Goal: Task Accomplishment & Management: Manage account settings

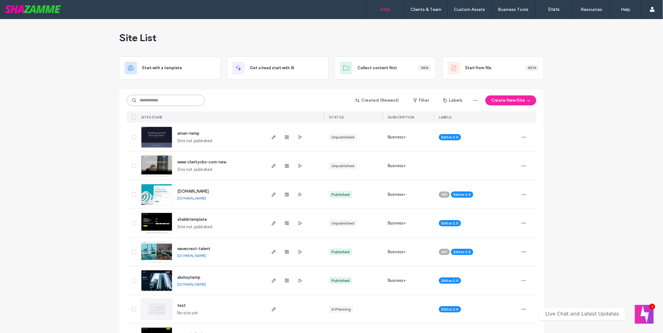
click at [167, 105] on input at bounding box center [166, 100] width 78 height 11
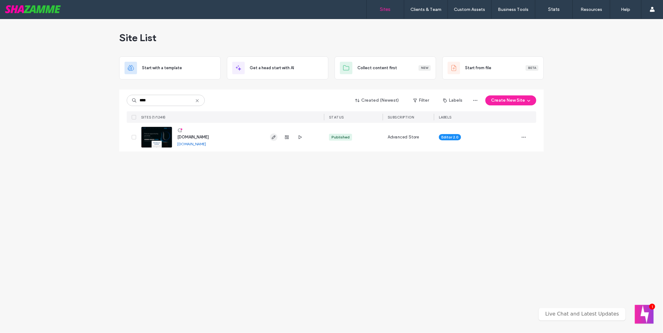
click at [273, 139] on icon "button" at bounding box center [273, 137] width 5 height 5
click at [158, 101] on input "****" at bounding box center [166, 100] width 78 height 11
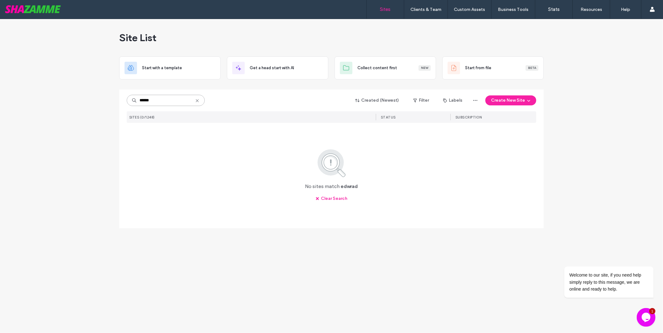
type input "******"
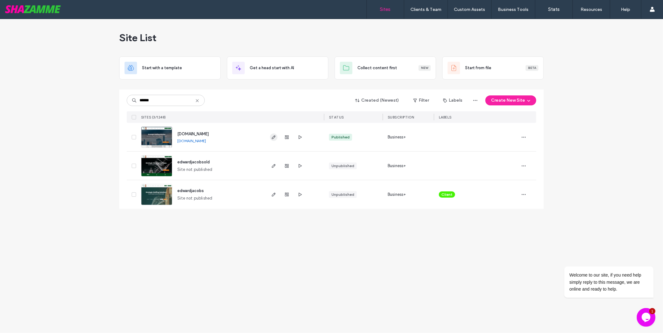
click at [273, 139] on use "button" at bounding box center [274, 138] width 4 height 4
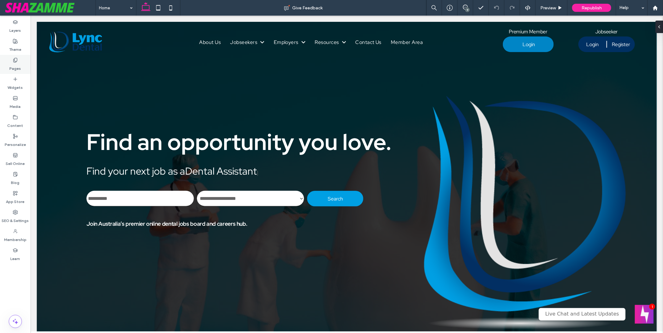
click at [22, 67] on div "Pages" at bounding box center [15, 64] width 31 height 19
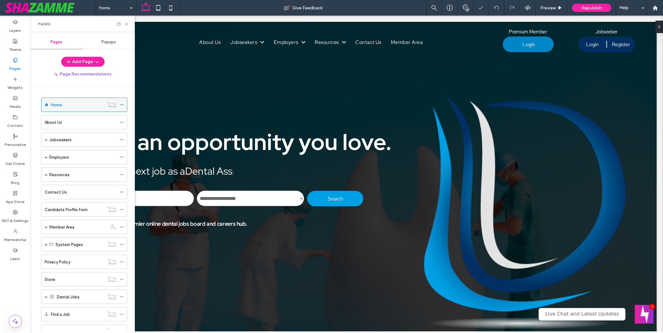
click at [122, 104] on icon at bounding box center [122, 105] width 4 height 4
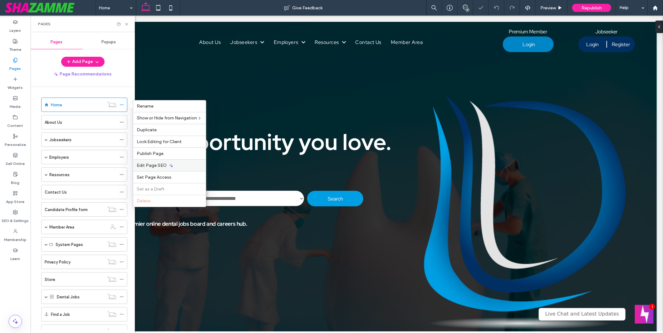
drag, startPoint x: 162, startPoint y: 164, endPoint x: 495, endPoint y: 170, distance: 332.6
click at [162, 164] on span "Edit Page SEO" at bounding box center [152, 165] width 30 height 5
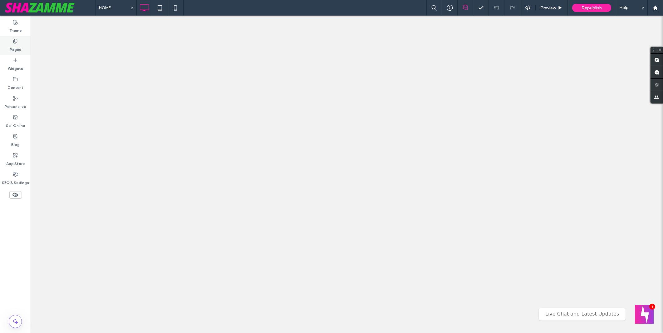
click at [14, 48] on label "Pages" at bounding box center [16, 48] width 12 height 9
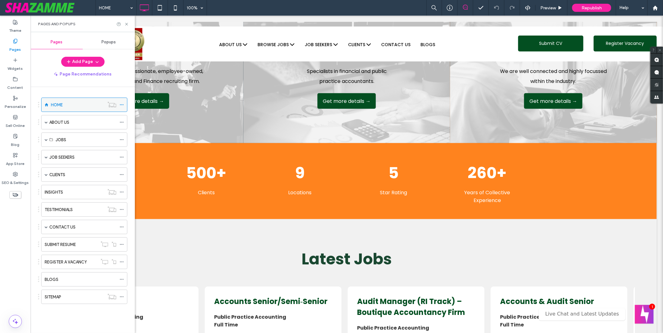
click at [122, 106] on icon at bounding box center [122, 105] width 4 height 4
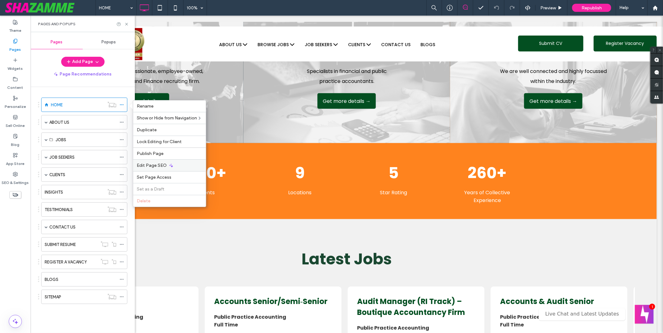
click at [180, 163] on div "Edit Page SEO" at bounding box center [169, 166] width 73 height 12
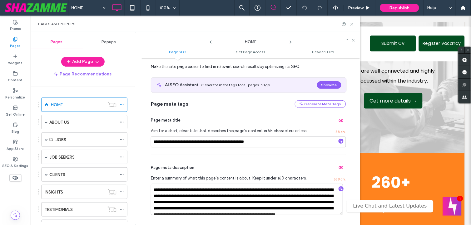
scroll to position [35, 0]
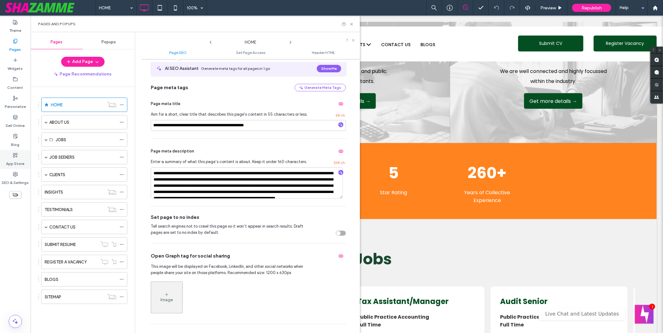
click at [20, 166] on label "App Store" at bounding box center [15, 162] width 18 height 9
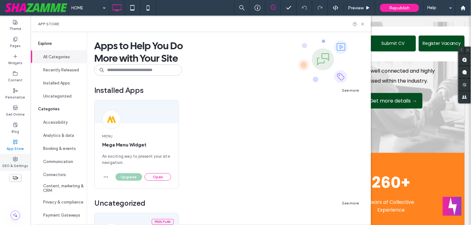
click at [21, 162] on label "SEO & Settings" at bounding box center [15, 165] width 26 height 7
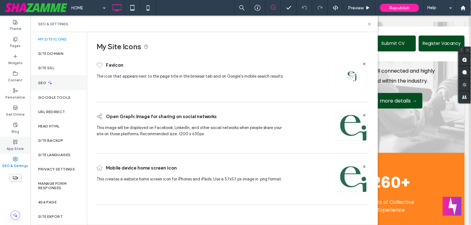
click at [52, 86] on div "SEO" at bounding box center [59, 82] width 56 height 15
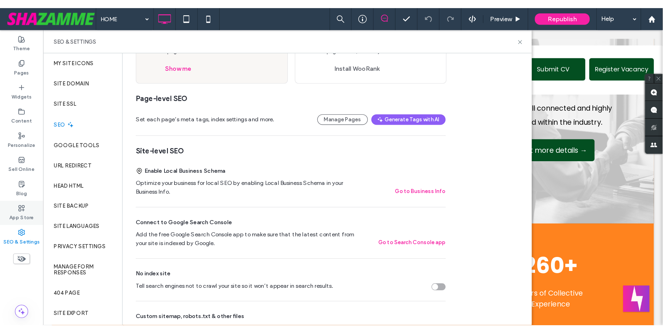
scroll to position [104, 0]
